Goal: Task Accomplishment & Management: Manage account settings

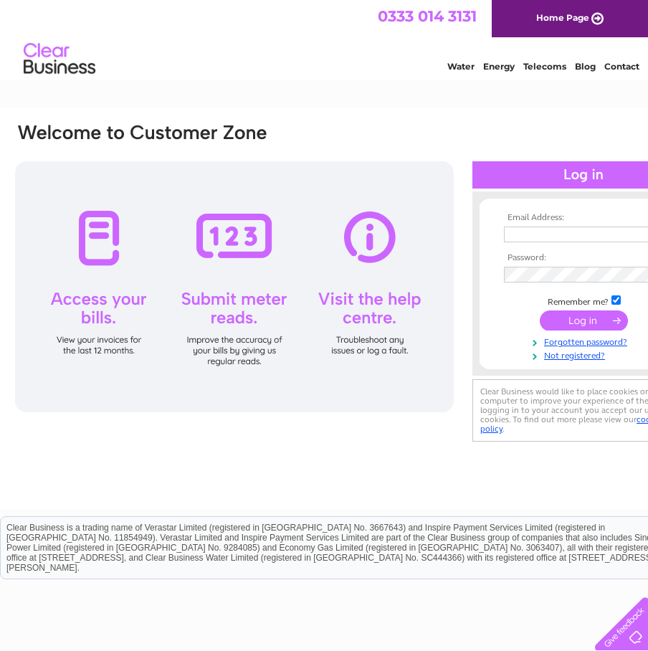
type input "[EMAIL_ADDRESS][DOMAIN_NAME]"
click at [598, 321] on input "submit" at bounding box center [584, 321] width 88 height 20
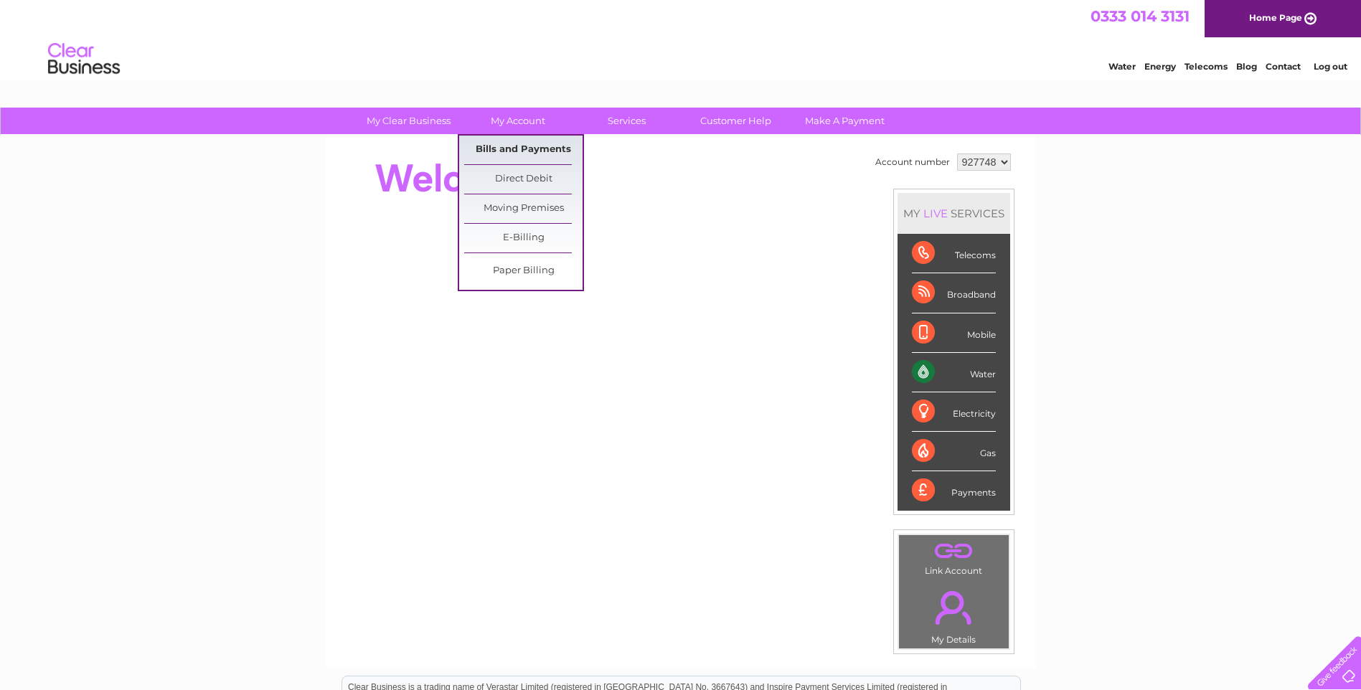
click at [511, 150] on link "Bills and Payments" at bounding box center [523, 150] width 118 height 29
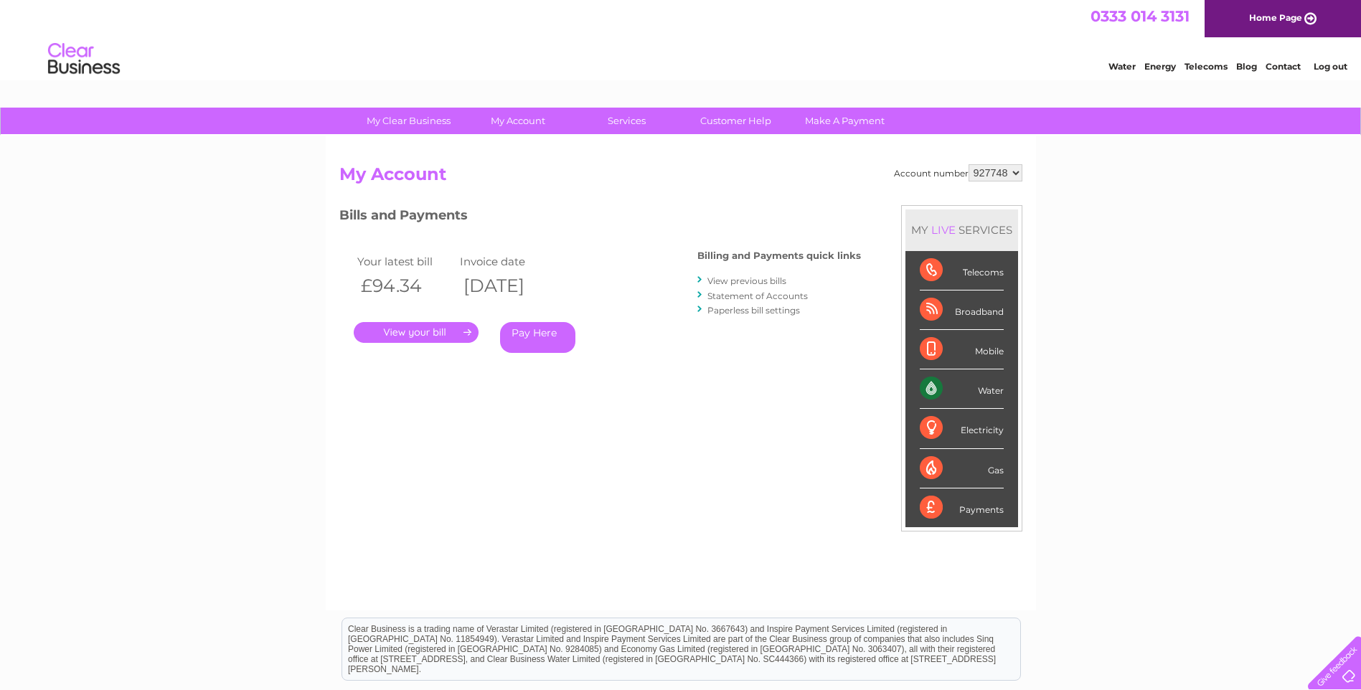
click at [400, 334] on link "." at bounding box center [416, 332] width 125 height 21
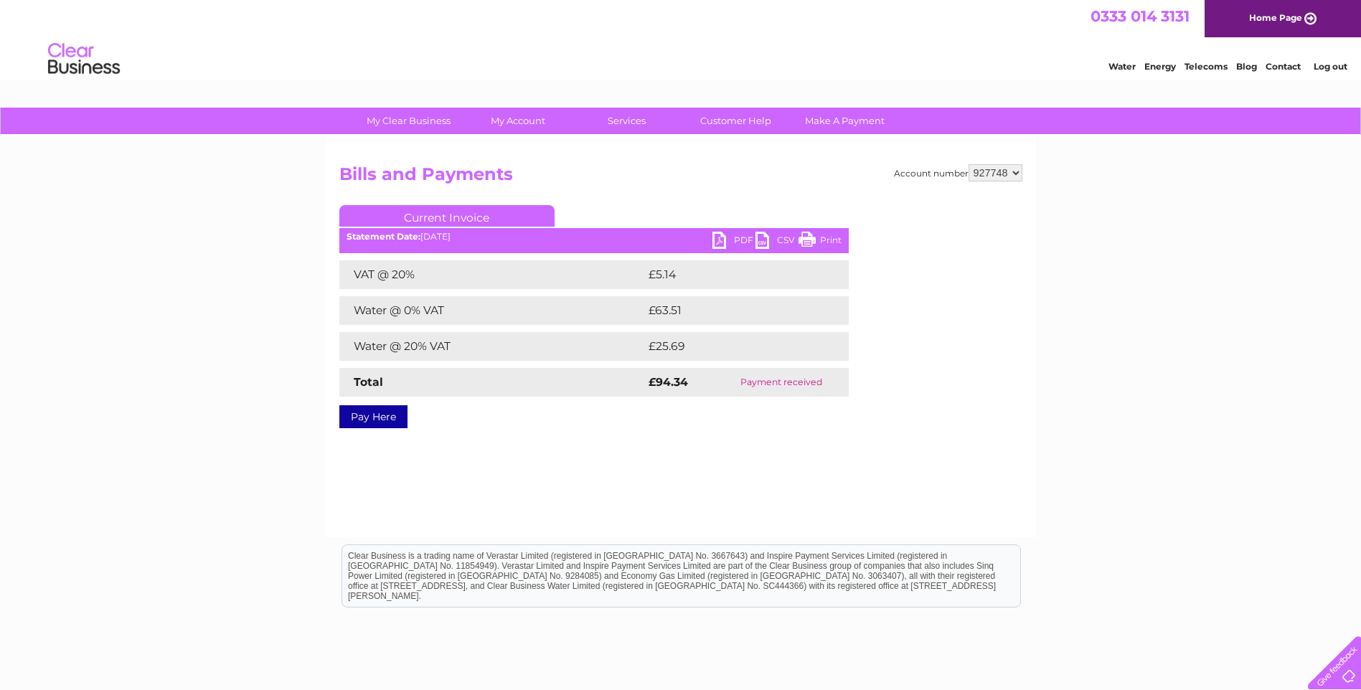
click at [716, 236] on link "PDF" at bounding box center [733, 242] width 43 height 21
